Goal: Task Accomplishment & Management: Complete application form

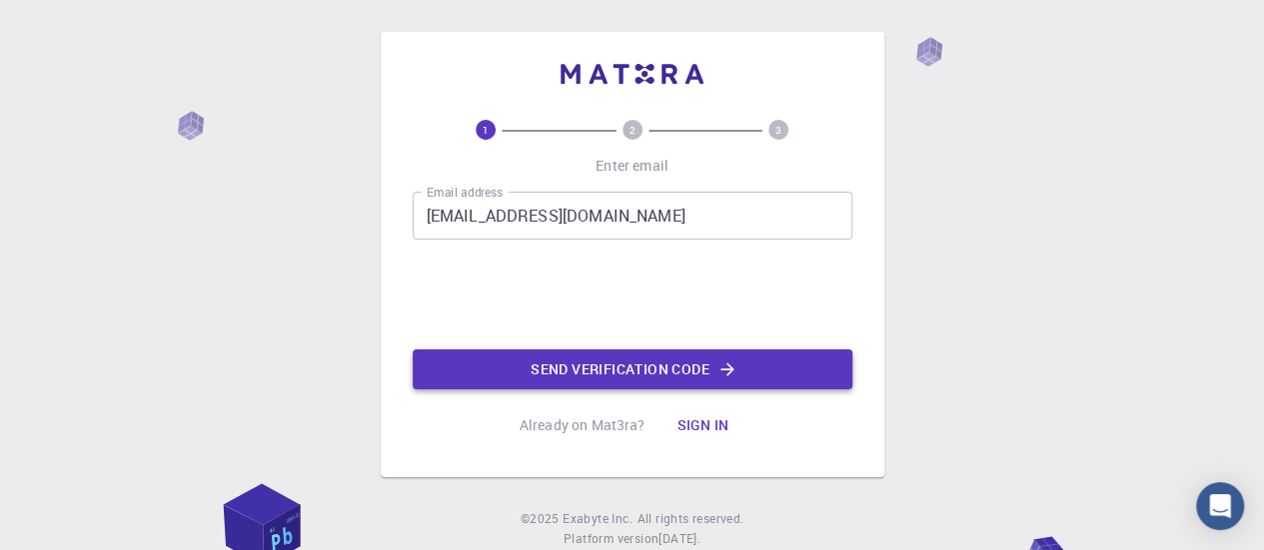
click at [551, 369] on button "Send verification code" at bounding box center [632, 370] width 439 height 40
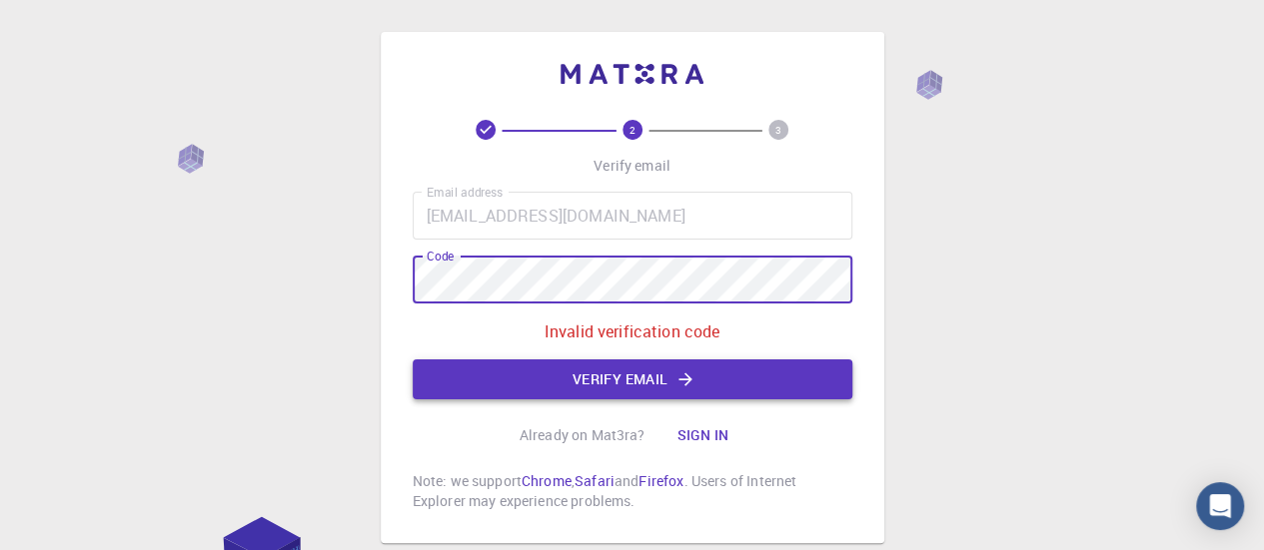
click at [595, 390] on button "Verify email" at bounding box center [632, 380] width 439 height 40
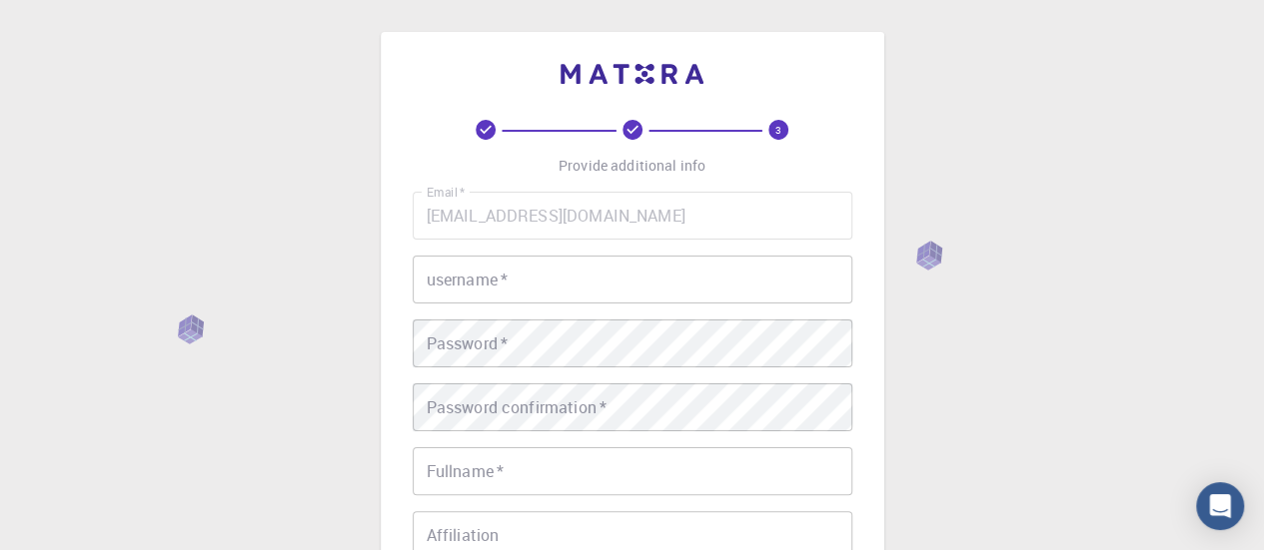
click at [531, 298] on input "username   *" at bounding box center [632, 280] width 439 height 48
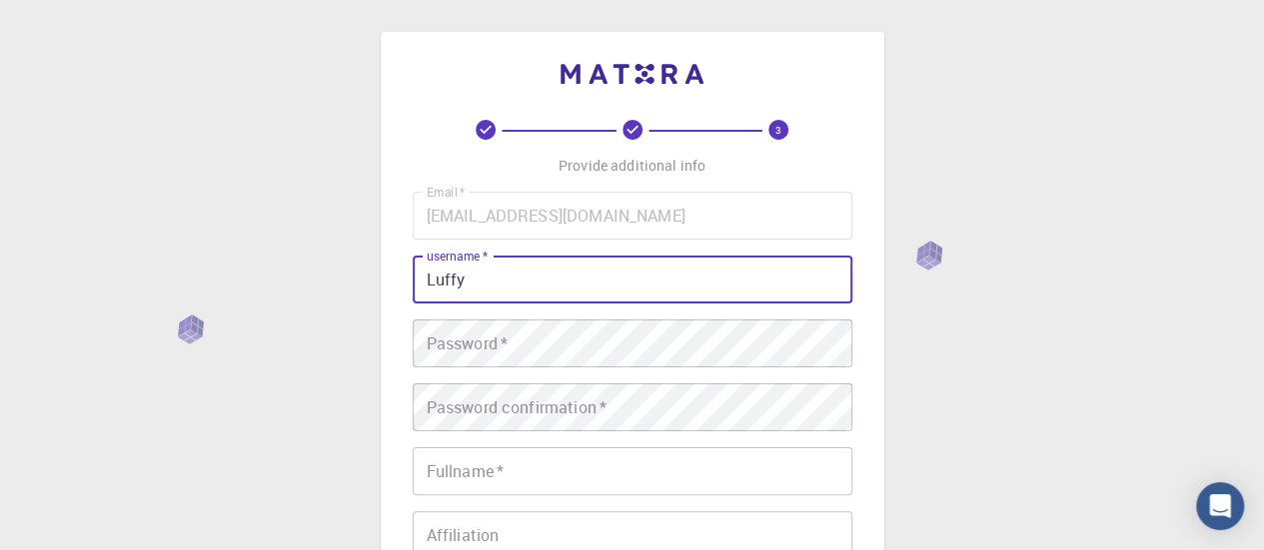
type input "Luffy"
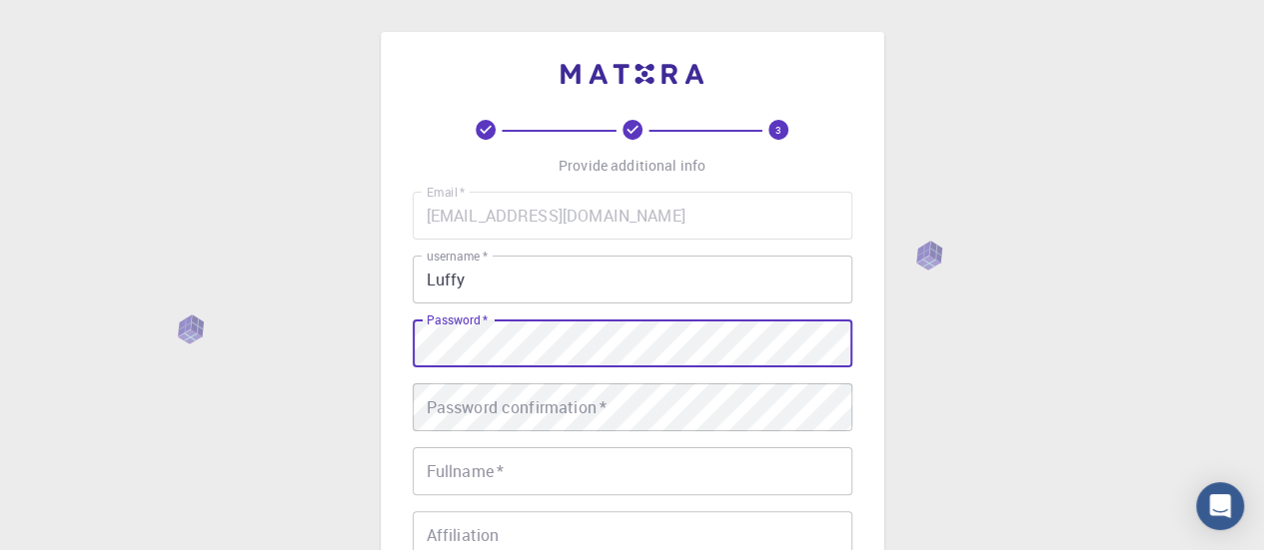
click at [402, 341] on div "3 Provide additional info Email   * [EMAIL_ADDRESS][DOMAIN_NAME] Email   * user…" at bounding box center [632, 458] width 503 height 853
click at [555, 401] on div "Password confirmation   * Password confirmation   *" at bounding box center [632, 408] width 439 height 48
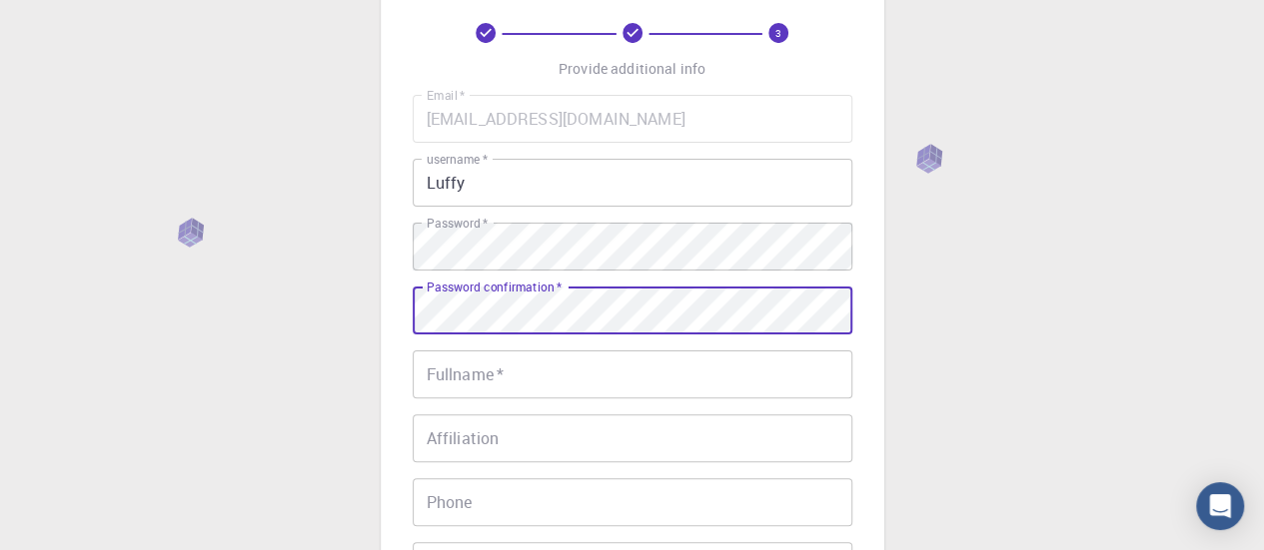
scroll to position [101, 0]
click at [507, 370] on input "Fullname   *" at bounding box center [632, 371] width 439 height 48
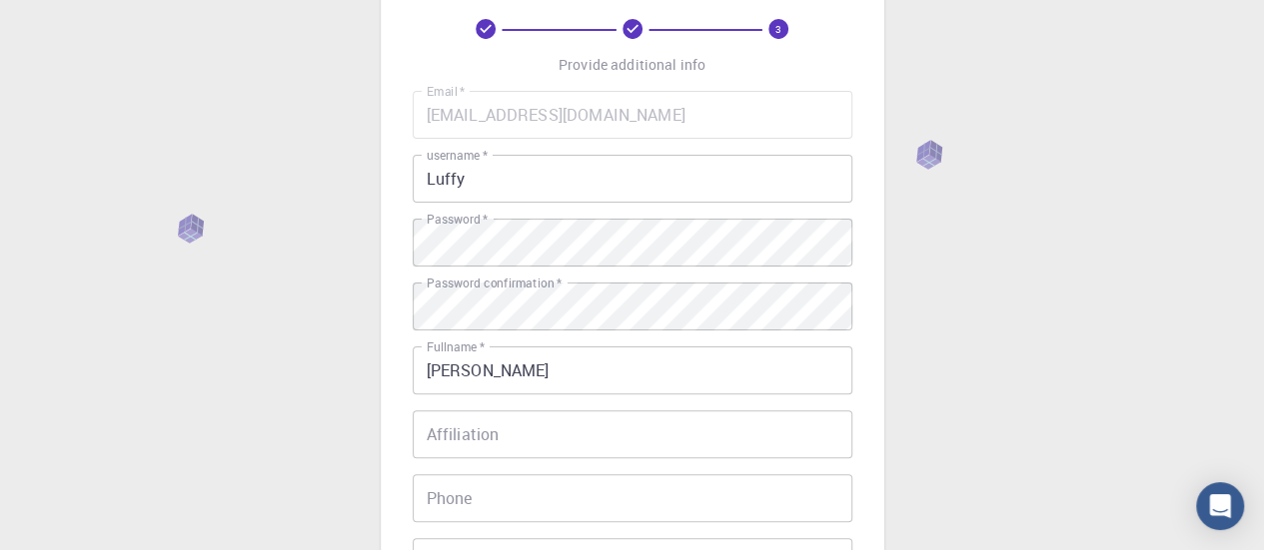
click at [499, 371] on input "[PERSON_NAME]" at bounding box center [632, 371] width 439 height 48
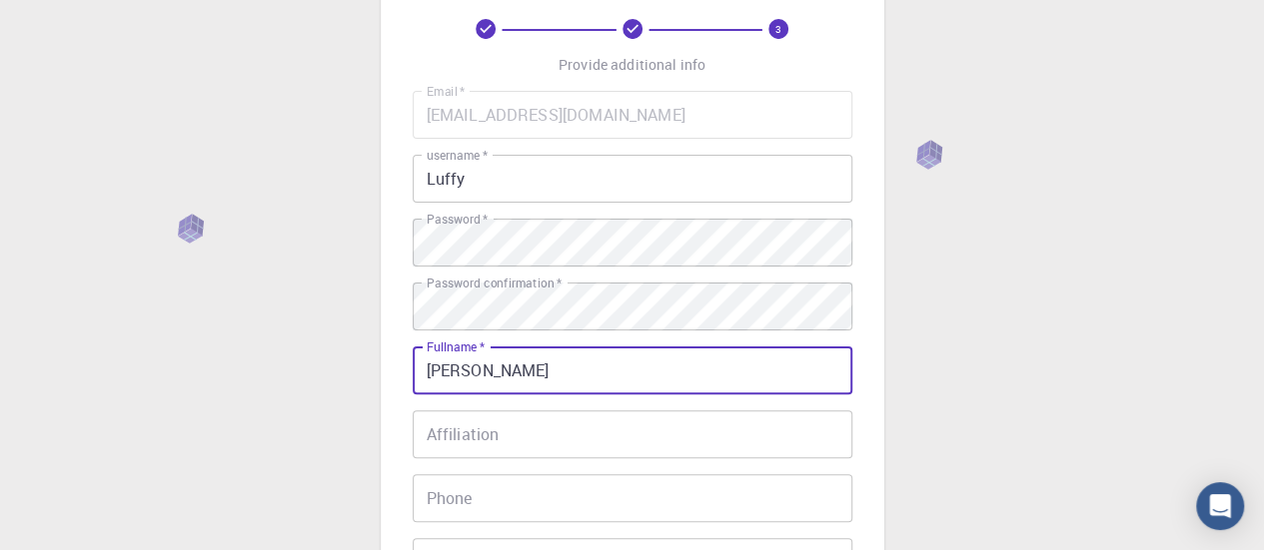
type input "[PERSON_NAME]"
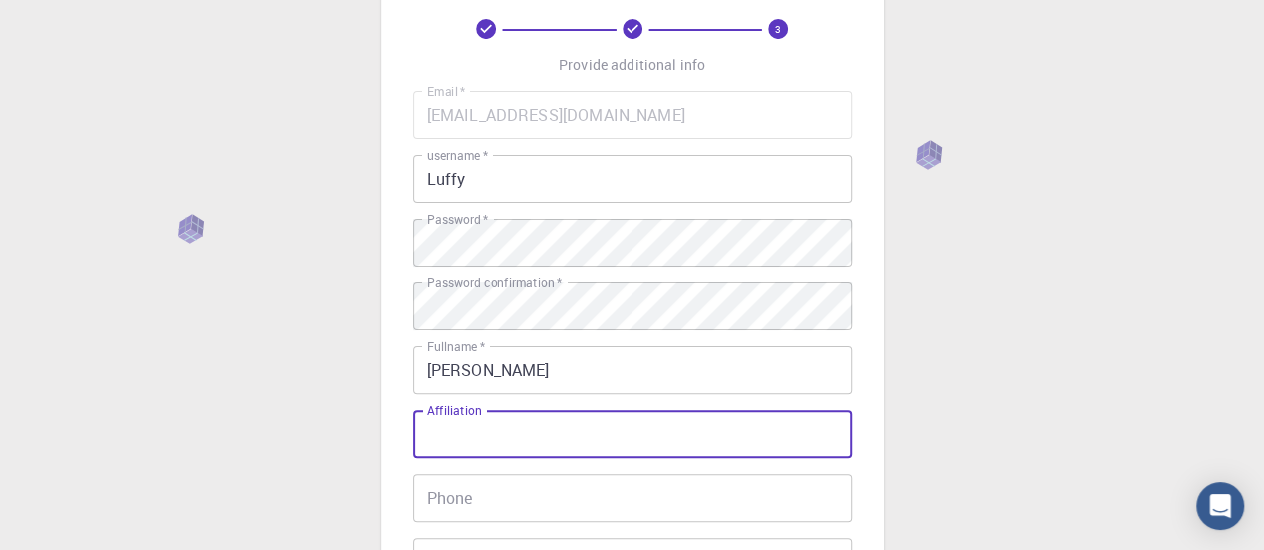
click at [491, 432] on input "Affiliation" at bounding box center [632, 435] width 439 height 48
click at [513, 433] on input "[PERSON_NAME] 'O'" at bounding box center [632, 435] width 439 height 48
click at [643, 434] on input "Siksha 'O' Anusandhan Univetrsity" at bounding box center [632, 435] width 439 height 48
click at [450, 439] on input "Siksha 'O' Anusandhan University" at bounding box center [632, 435] width 439 height 48
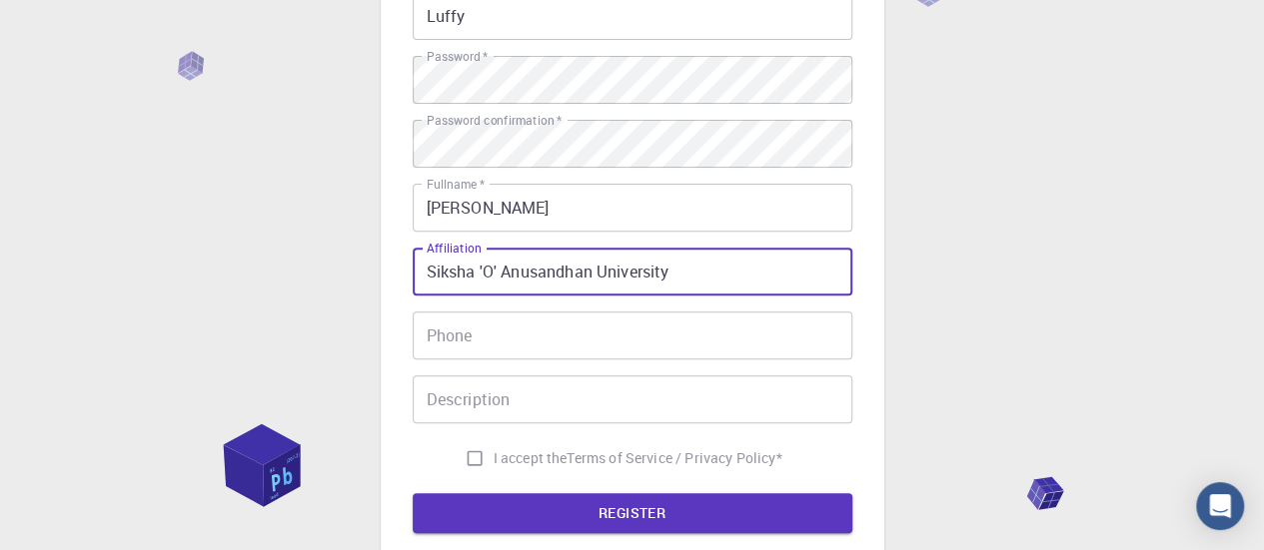
scroll to position [268, 0]
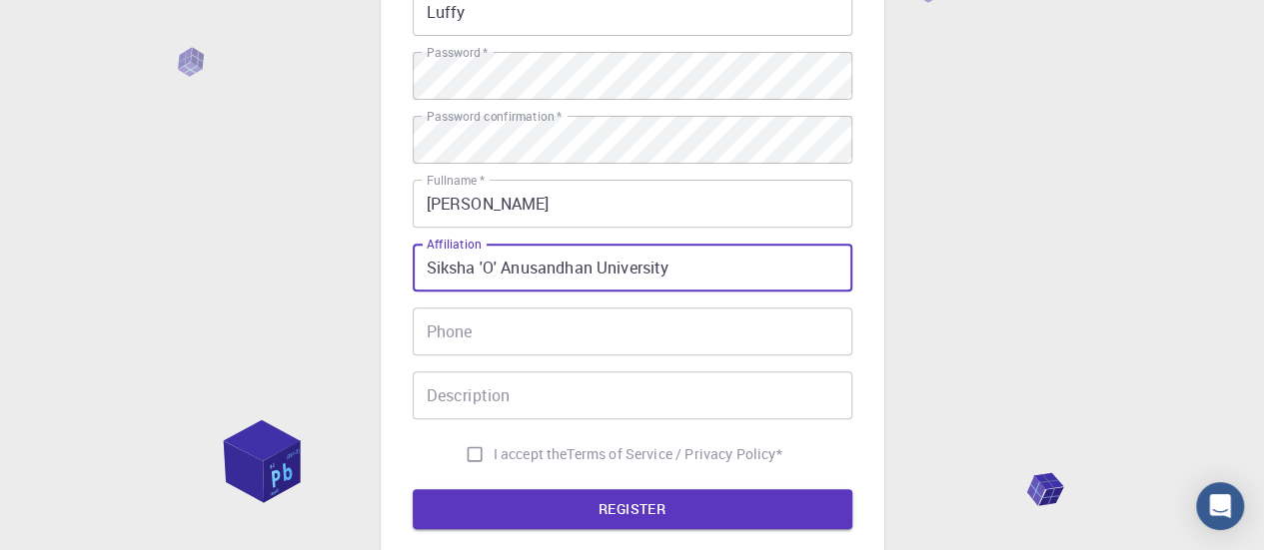
type input "Siksha 'O' Anusandhan University"
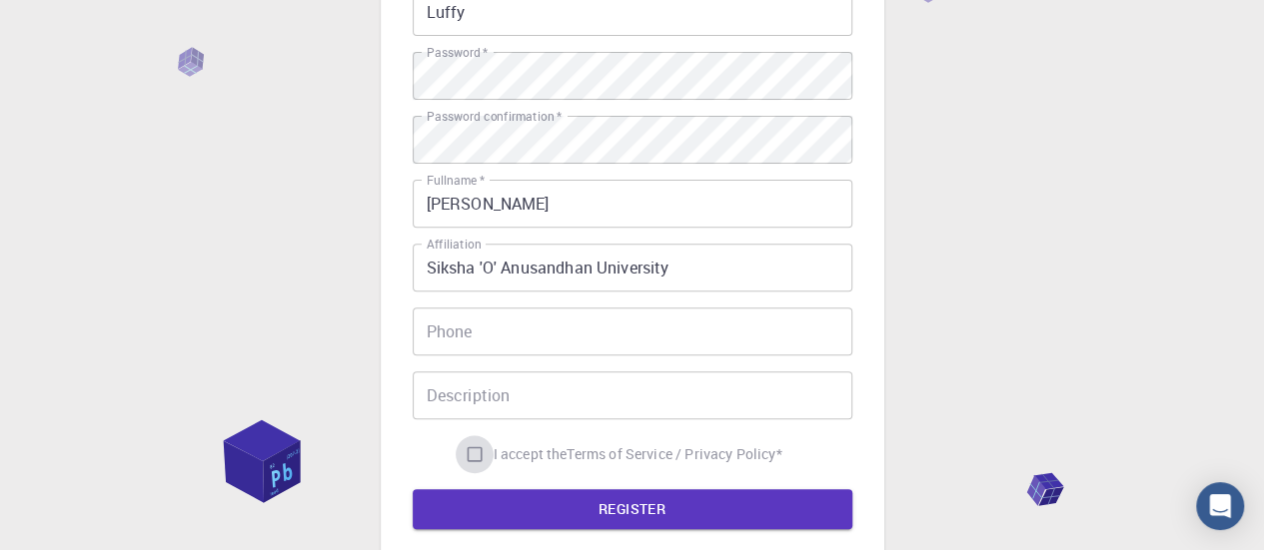
click at [470, 454] on input "I accept the Terms of Service / Privacy Policy *" at bounding box center [474, 454] width 38 height 38
checkbox input "true"
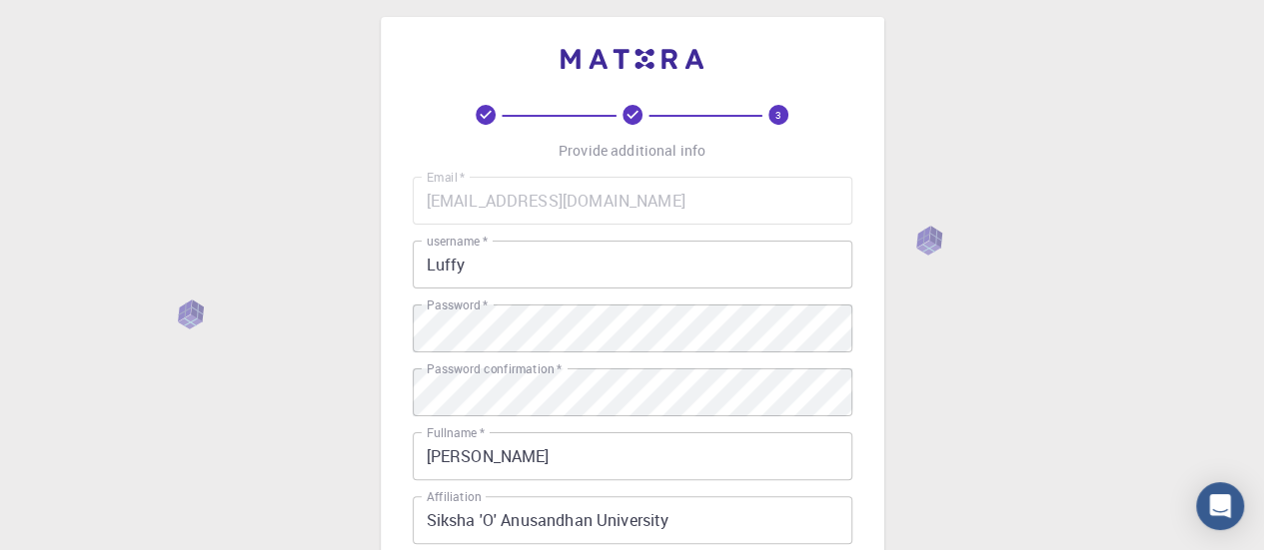
scroll to position [0, 0]
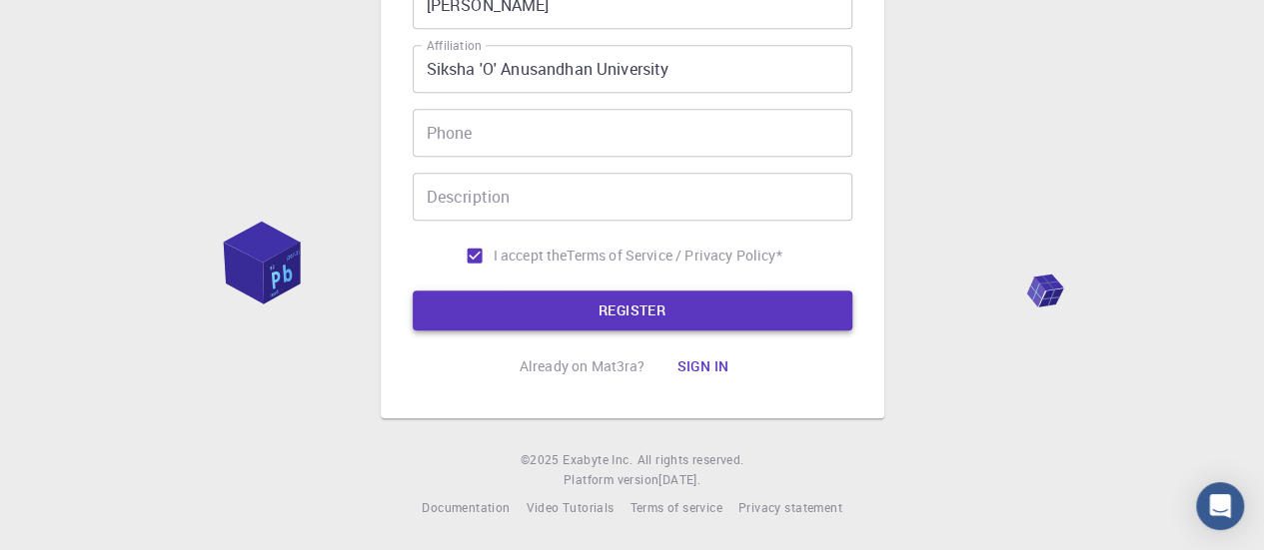
click at [619, 302] on button "REGISTER" at bounding box center [632, 311] width 439 height 40
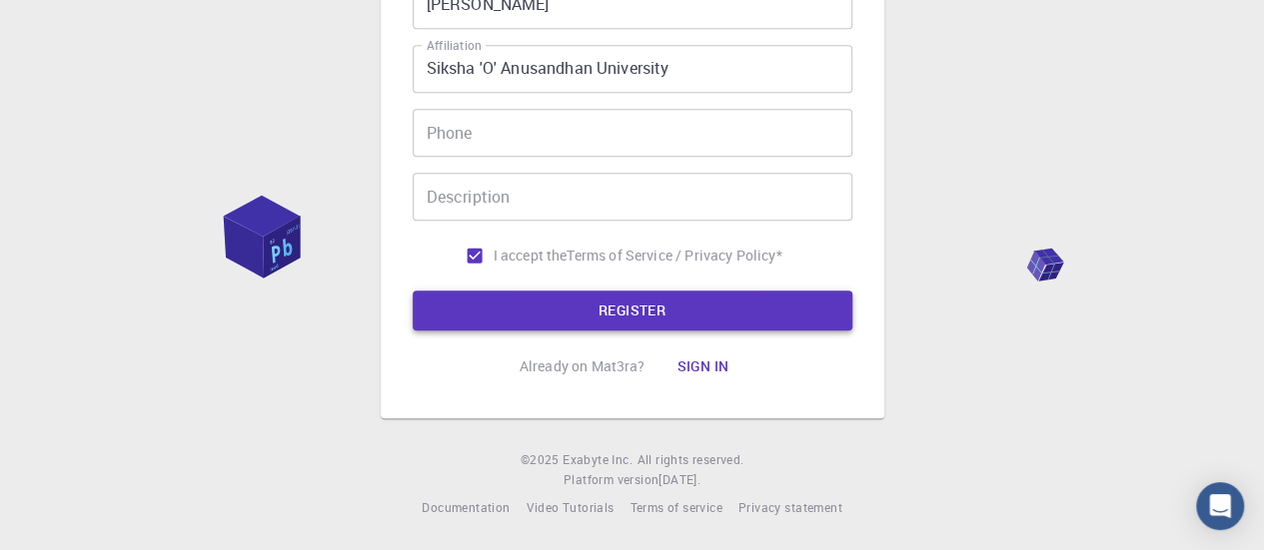
scroll to position [67, 0]
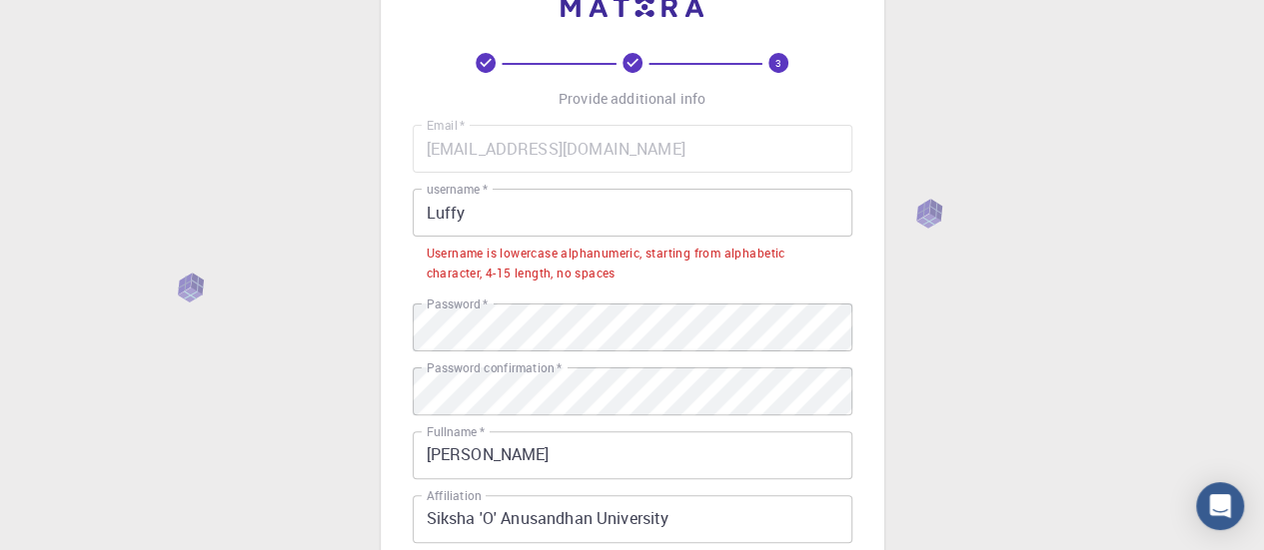
click at [521, 219] on input "Luffy" at bounding box center [632, 213] width 439 height 48
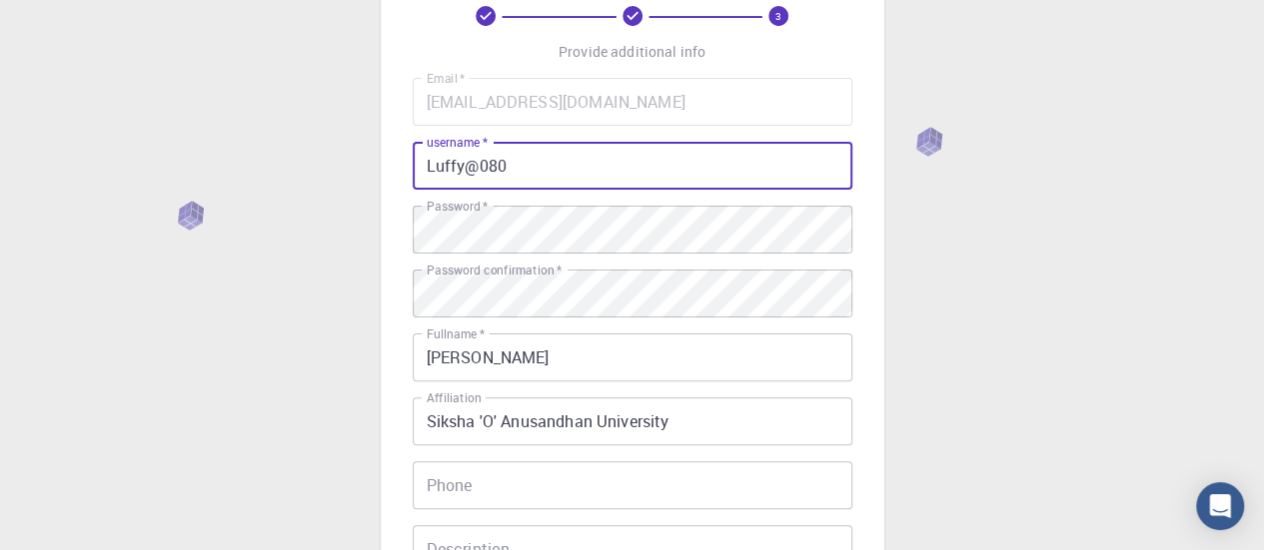
scroll to position [98, 0]
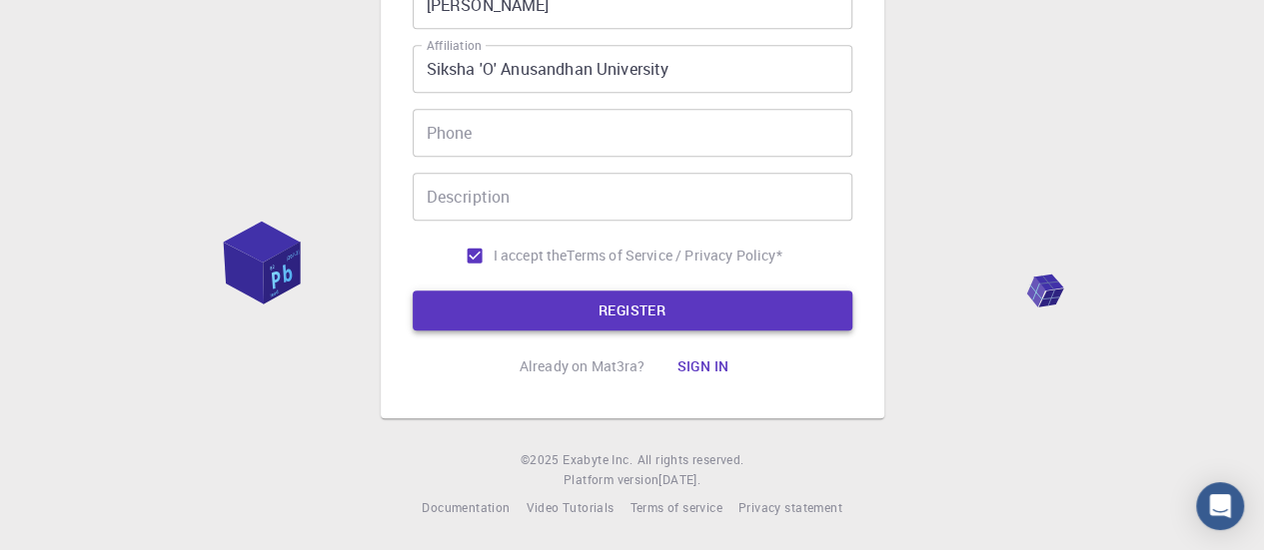
click at [522, 291] on button "REGISTER" at bounding box center [632, 311] width 439 height 40
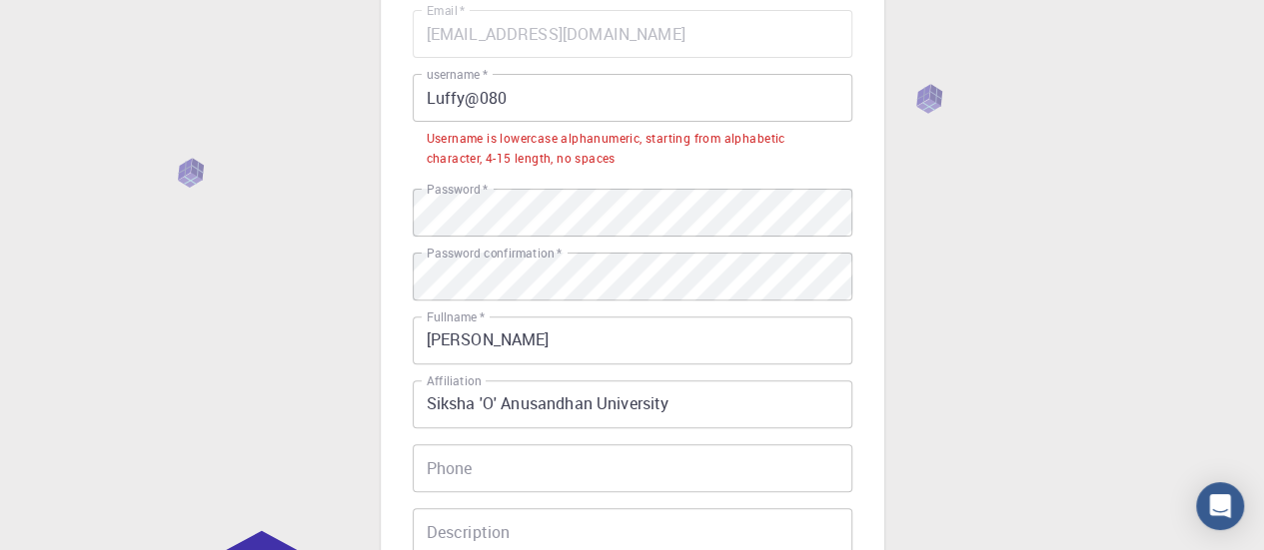
scroll to position [172, 0]
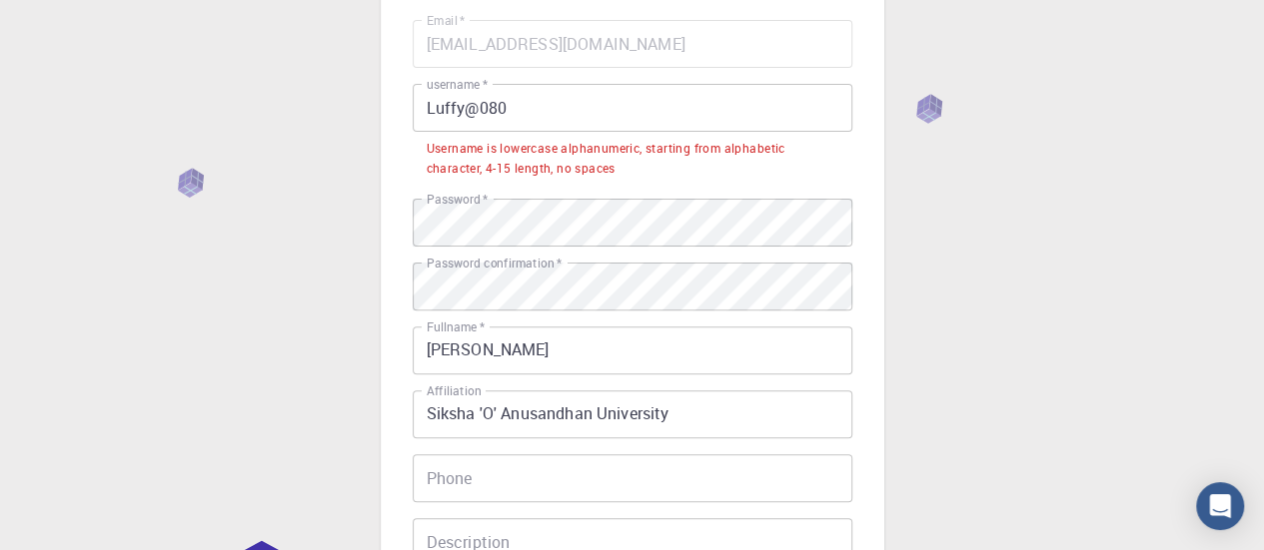
click at [431, 116] on input "Luffy@080" at bounding box center [632, 108] width 439 height 48
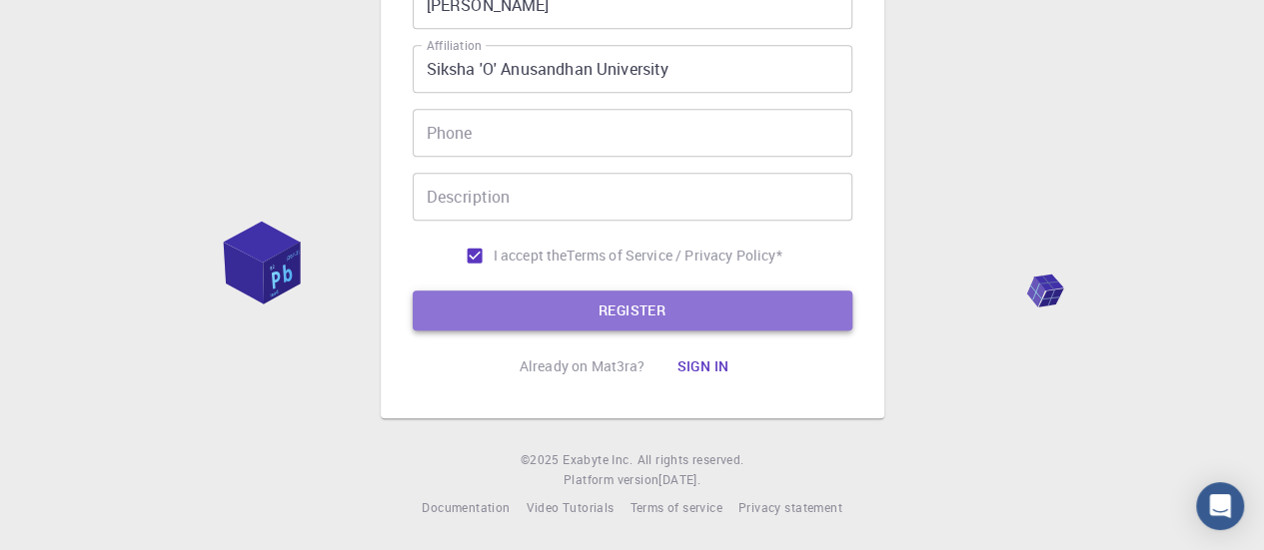
click at [535, 310] on button "REGISTER" at bounding box center [632, 311] width 439 height 40
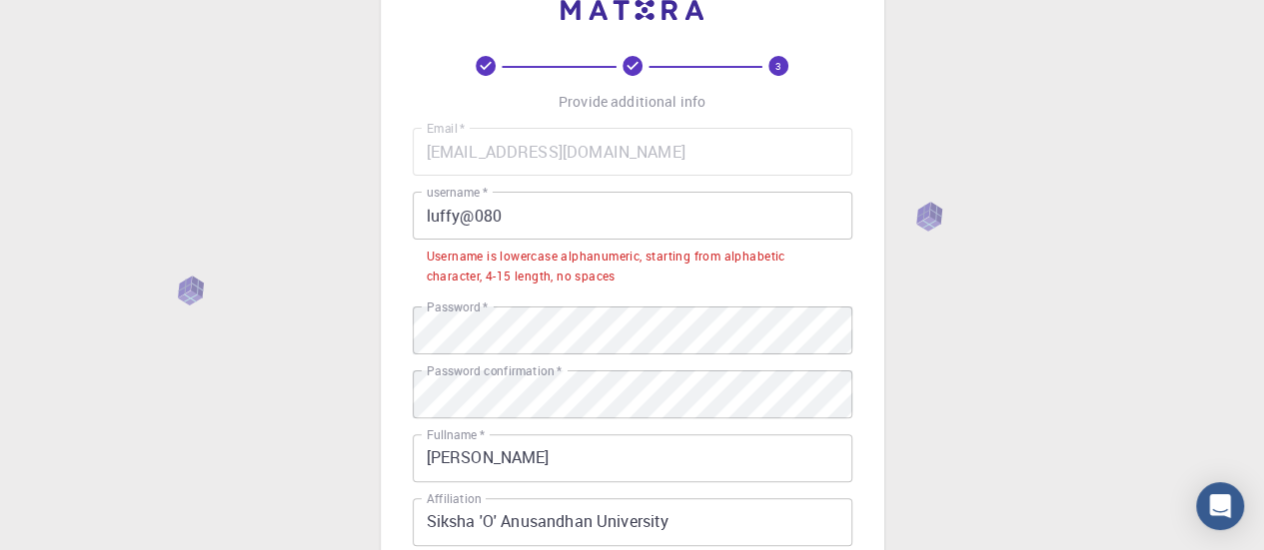
scroll to position [63, 0]
click at [457, 224] on input "luffy@080" at bounding box center [632, 217] width 439 height 48
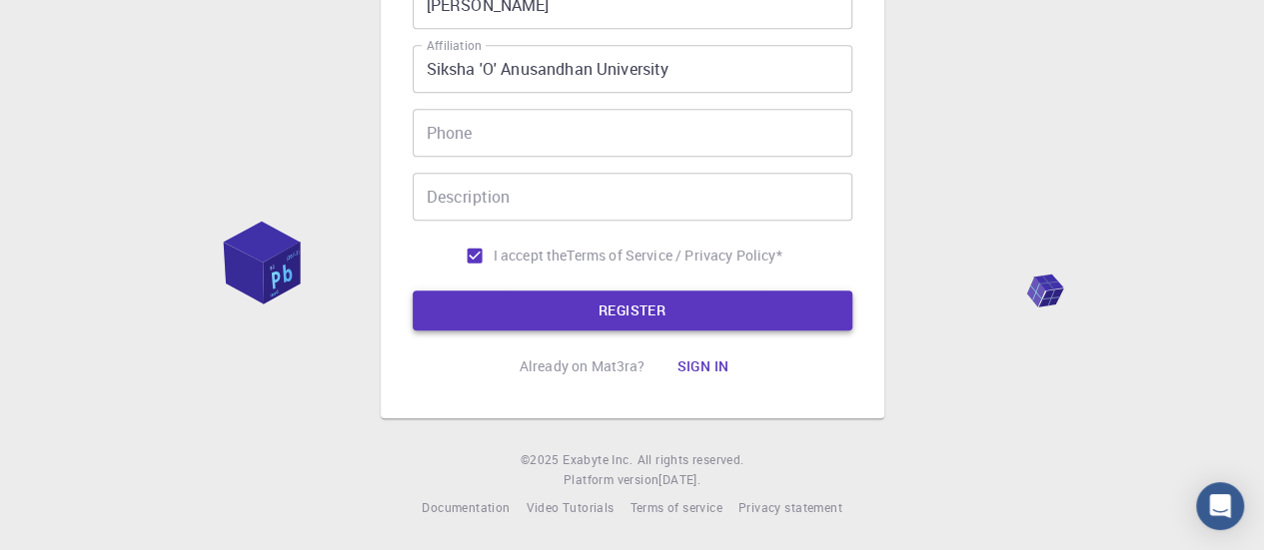
click at [538, 306] on button "REGISTER" at bounding box center [632, 311] width 439 height 40
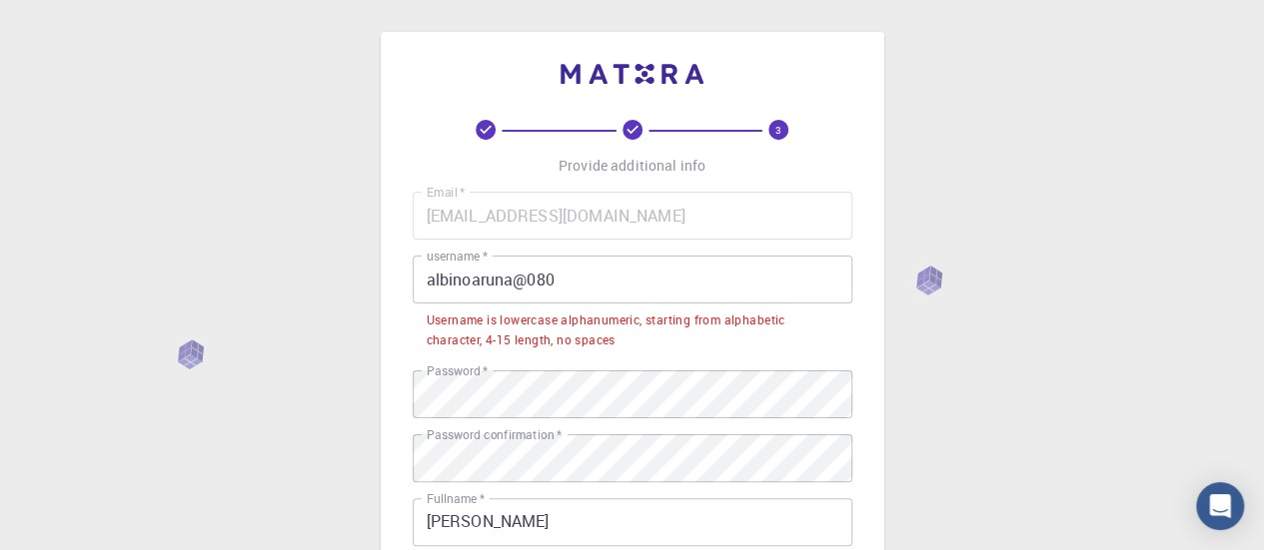
scroll to position [21, 0]
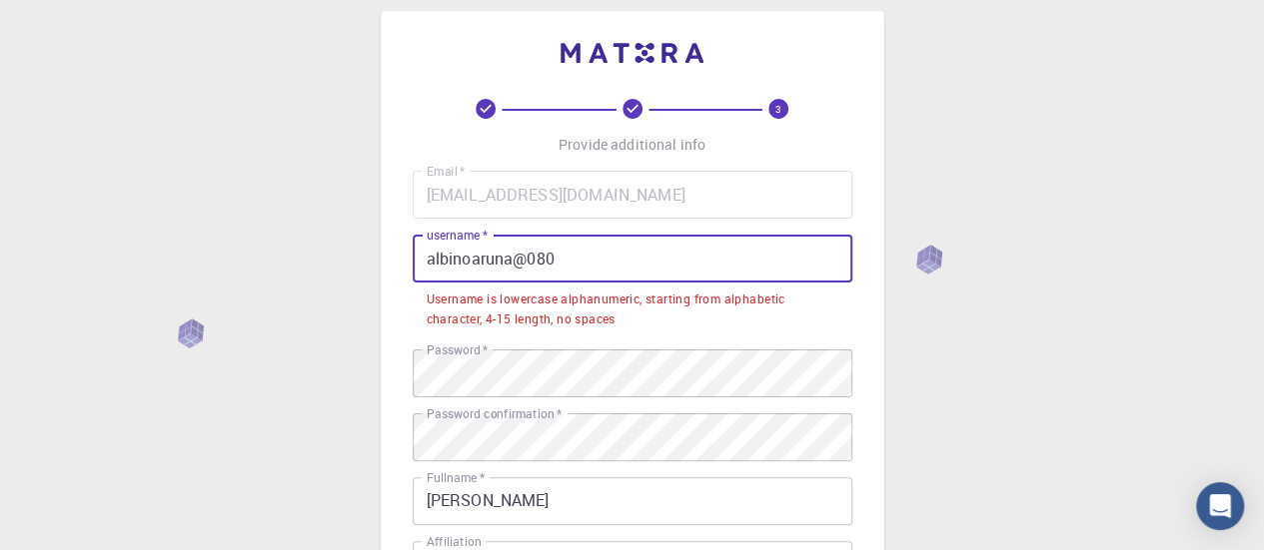
drag, startPoint x: 512, startPoint y: 267, endPoint x: 265, endPoint y: 242, distance: 249.0
click at [265, 242] on div "3 Provide additional info Email   * [EMAIL_ADDRESS][DOMAIN_NAME] Email   * user…" at bounding box center [632, 513] width 1264 height 1068
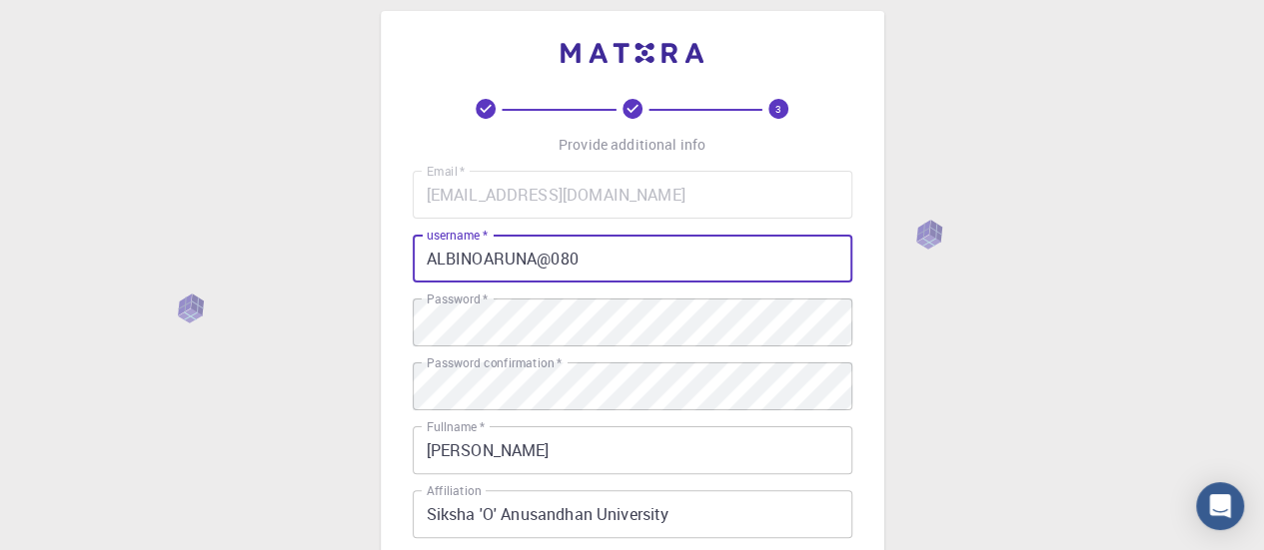
scroll to position [467, 0]
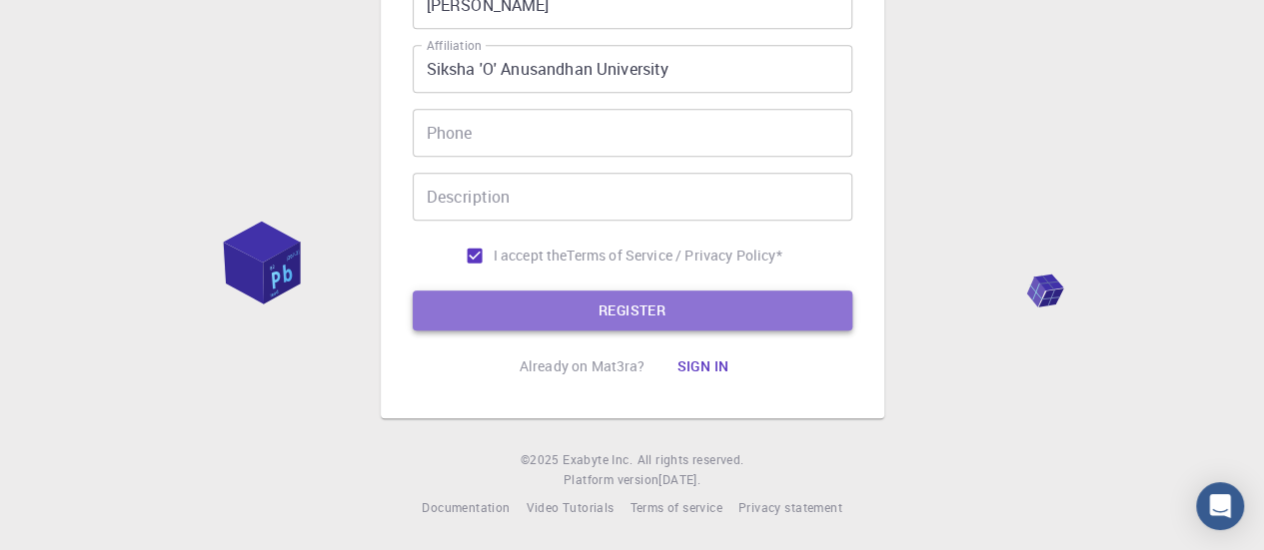
click at [499, 304] on button "REGISTER" at bounding box center [632, 311] width 439 height 40
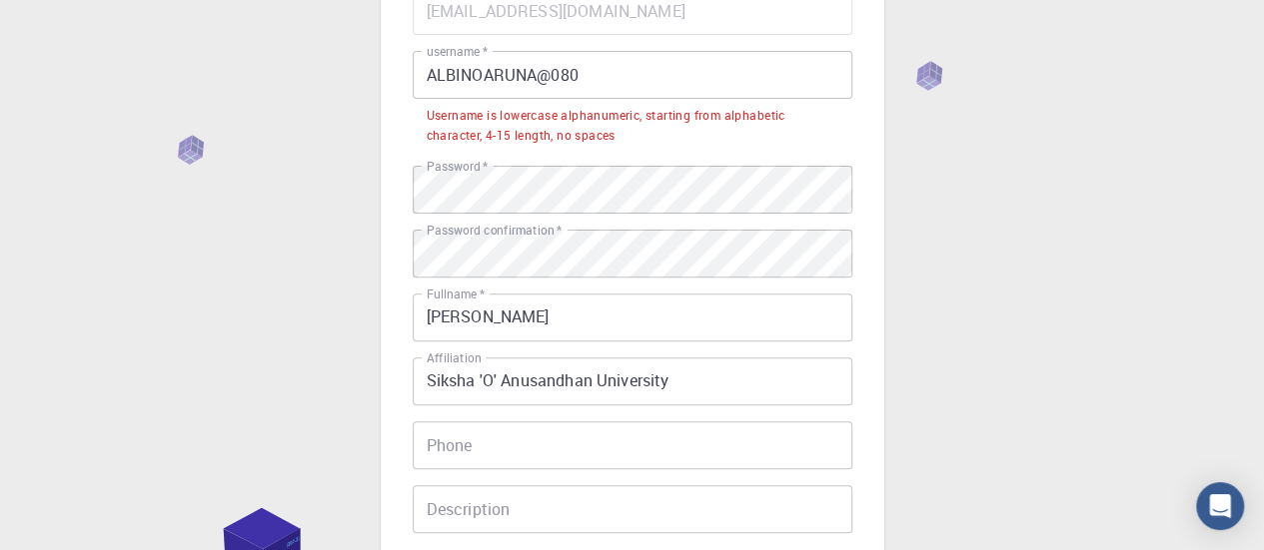
scroll to position [204, 0]
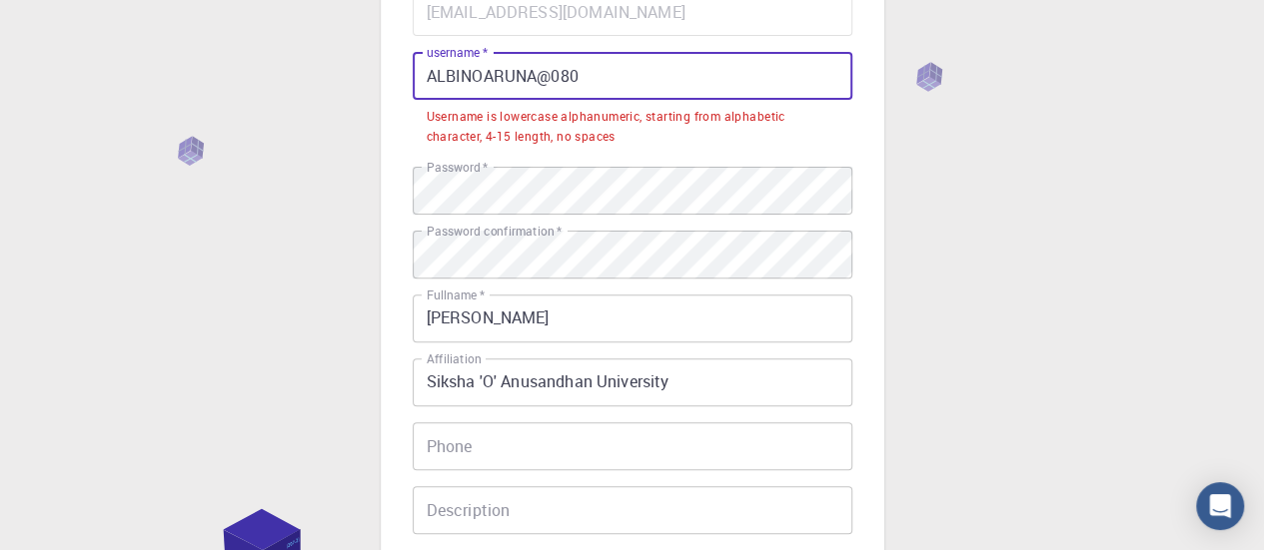
drag, startPoint x: 538, startPoint y: 79, endPoint x: 687, endPoint y: 81, distance: 148.8
click at [687, 81] on input "ALBINOARUNA@080" at bounding box center [632, 76] width 439 height 48
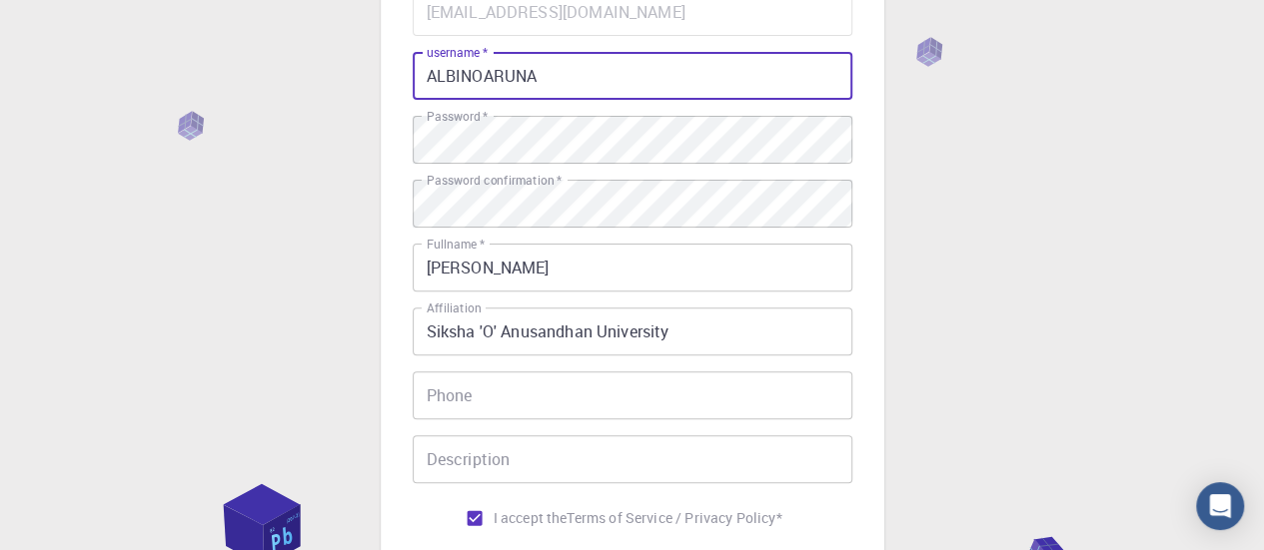
type input "A"
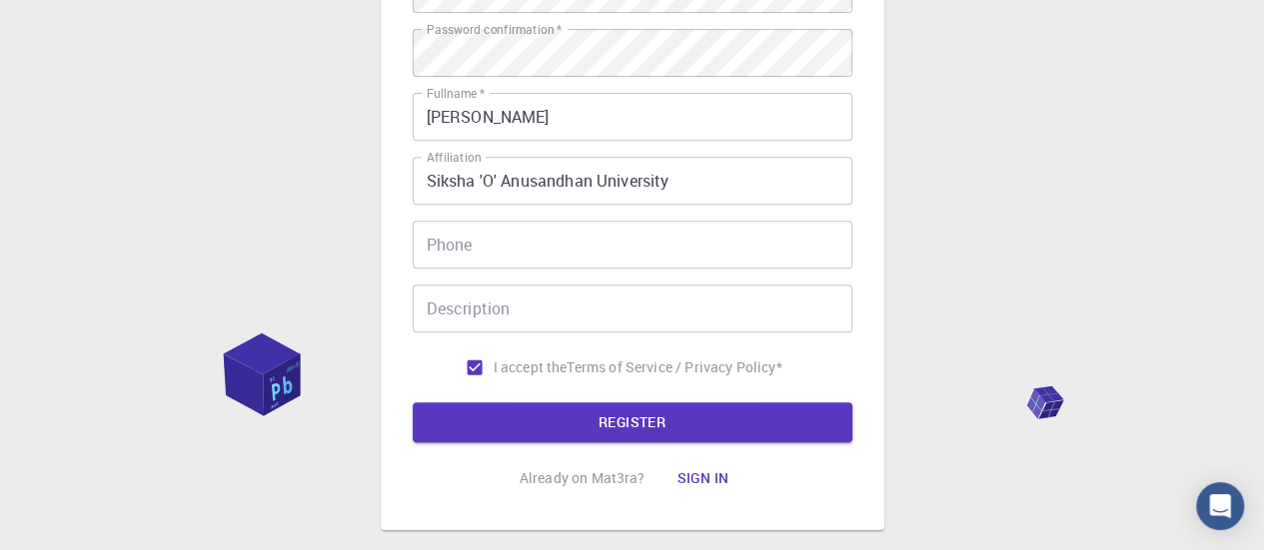
scroll to position [356, 0]
type input "Albino@123"
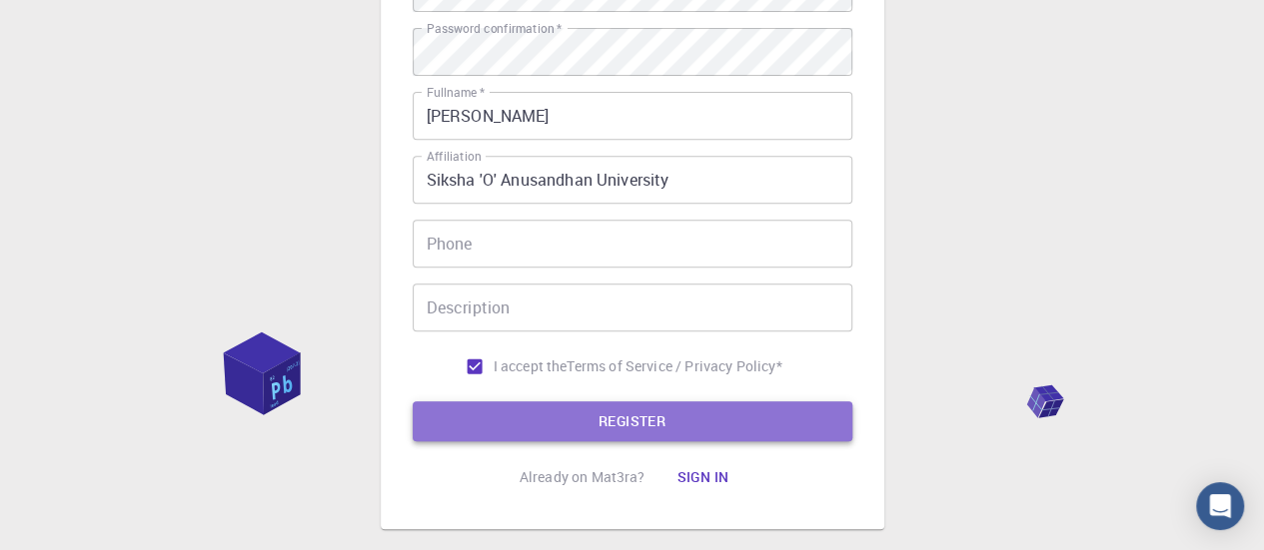
click at [621, 406] on button "REGISTER" at bounding box center [632, 422] width 439 height 40
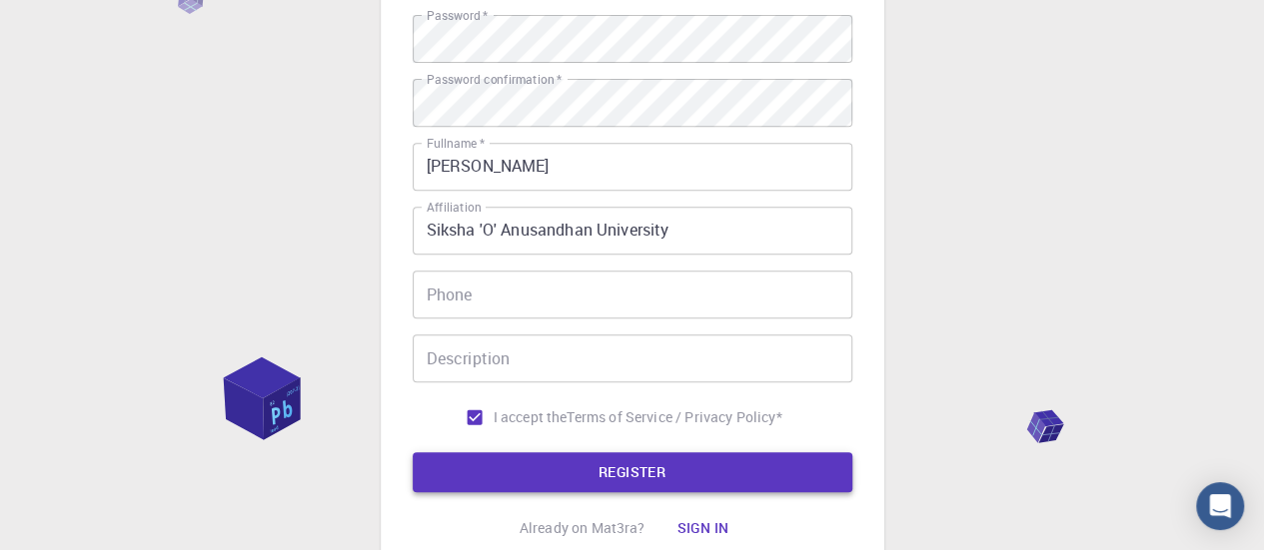
scroll to position [407, 0]
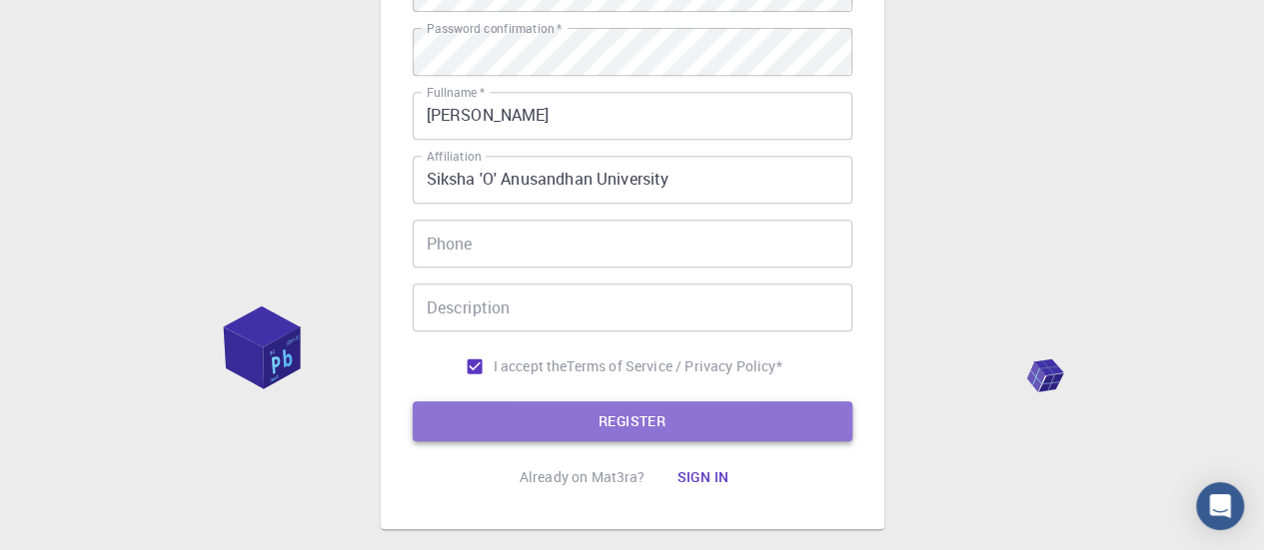
click at [619, 428] on button "REGISTER" at bounding box center [632, 422] width 439 height 40
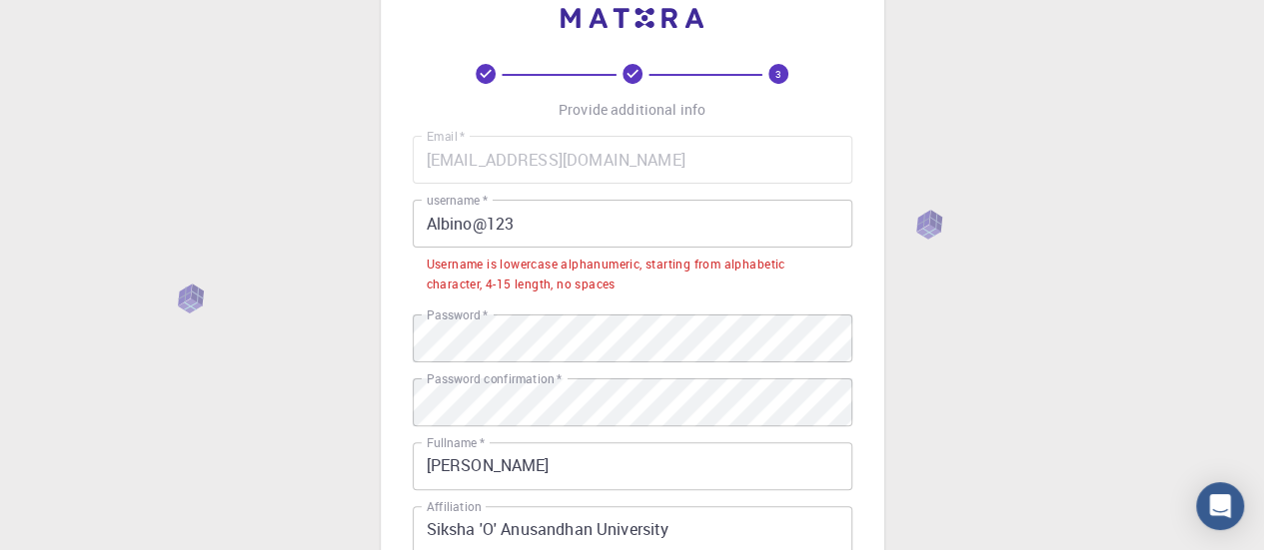
scroll to position [0, 0]
